Goal: Task Accomplishment & Management: Manage account settings

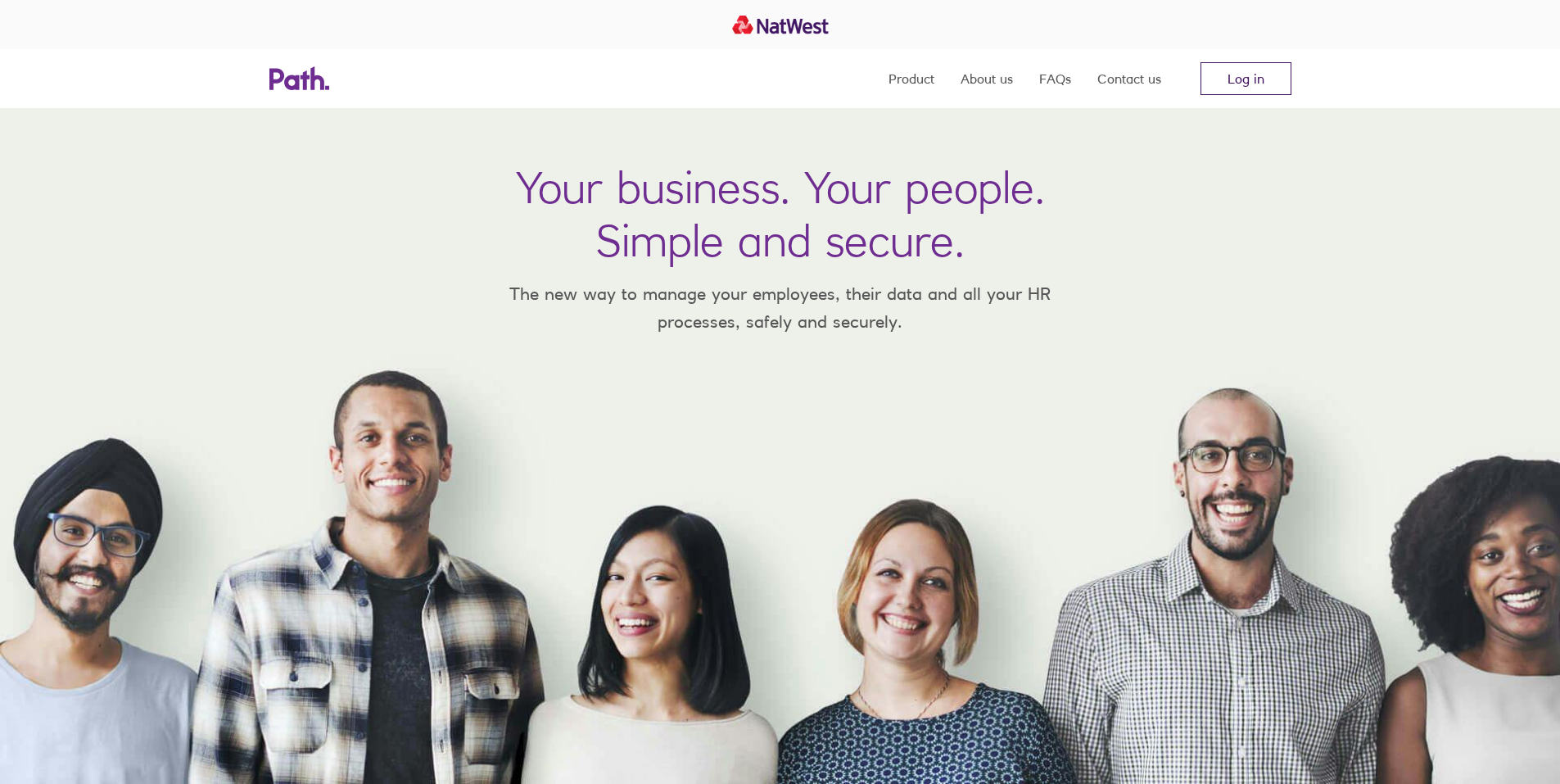
click at [1250, 72] on link "Log in" at bounding box center [1246, 79] width 91 height 33
